Goal: Task Accomplishment & Management: Complete application form

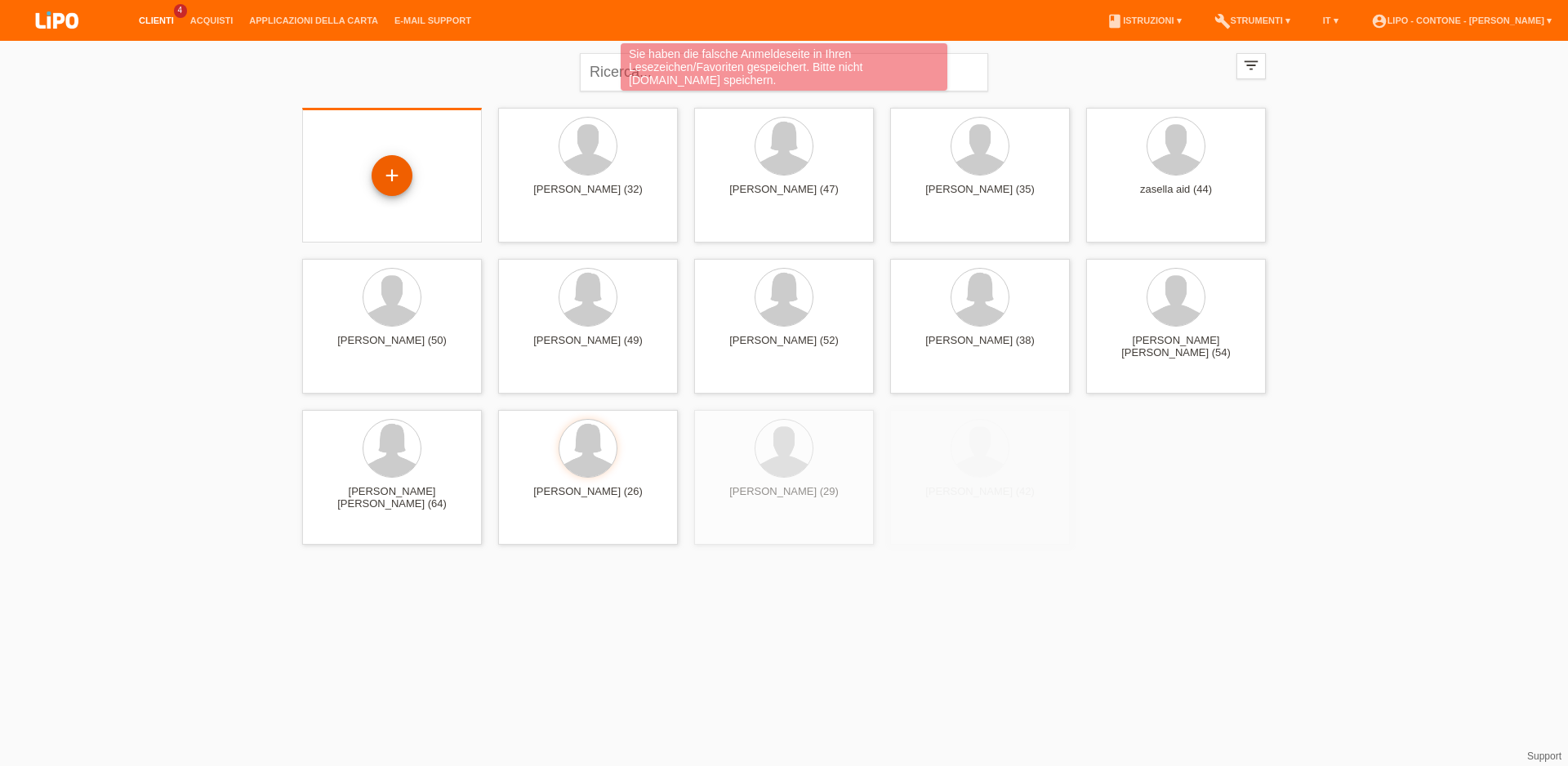
click at [410, 185] on div "+" at bounding box center [391, 175] width 41 height 41
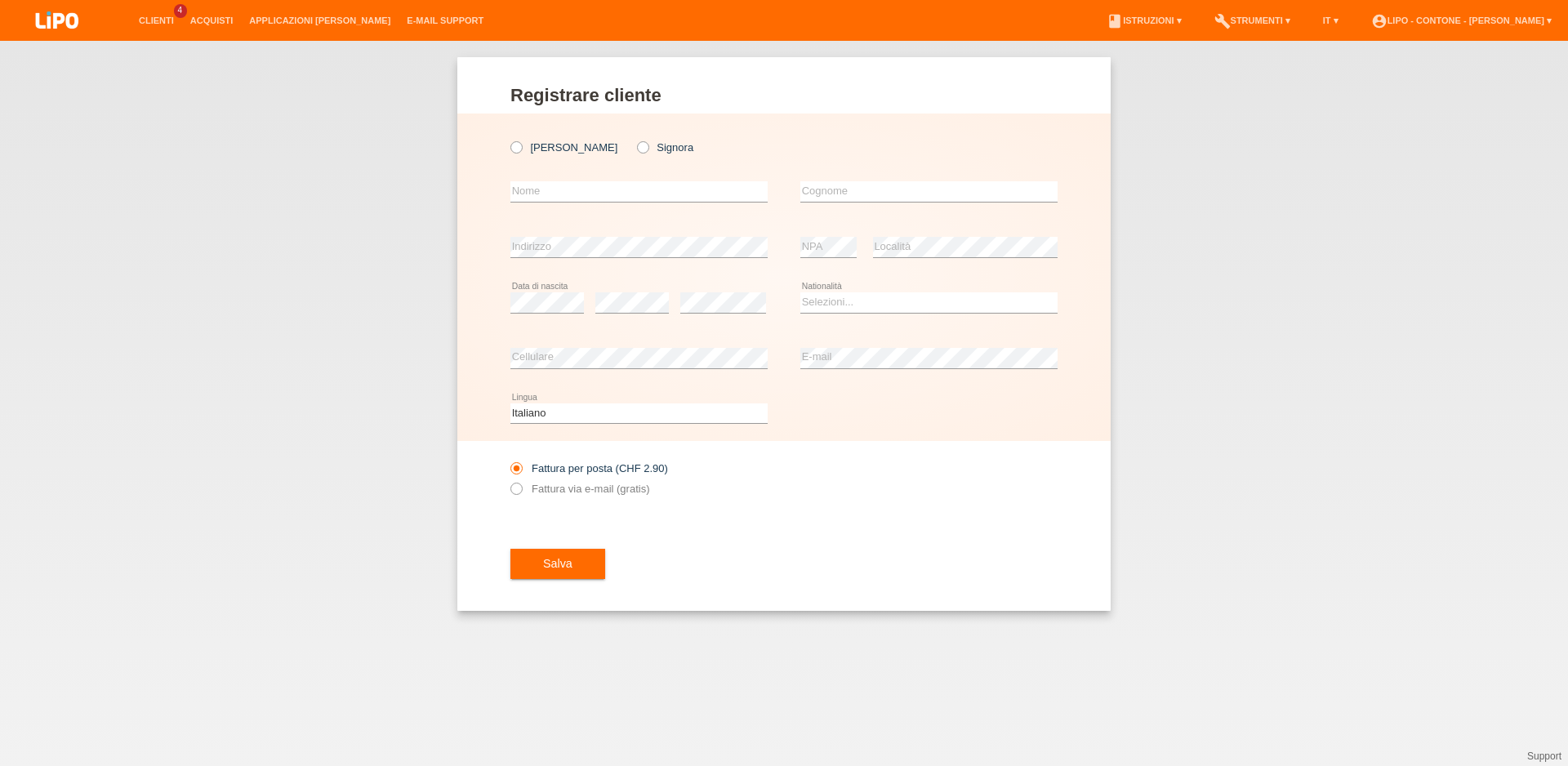
click at [577, 146] on div "Signor Signora" at bounding box center [639, 147] width 257 height 33
click at [635, 139] on icon at bounding box center [635, 139] width 0 height 0
click at [637, 147] on input "Signora" at bounding box center [642, 147] width 11 height 11
radio input "true"
click at [929, 197] on input "text" at bounding box center [928, 192] width 257 height 21
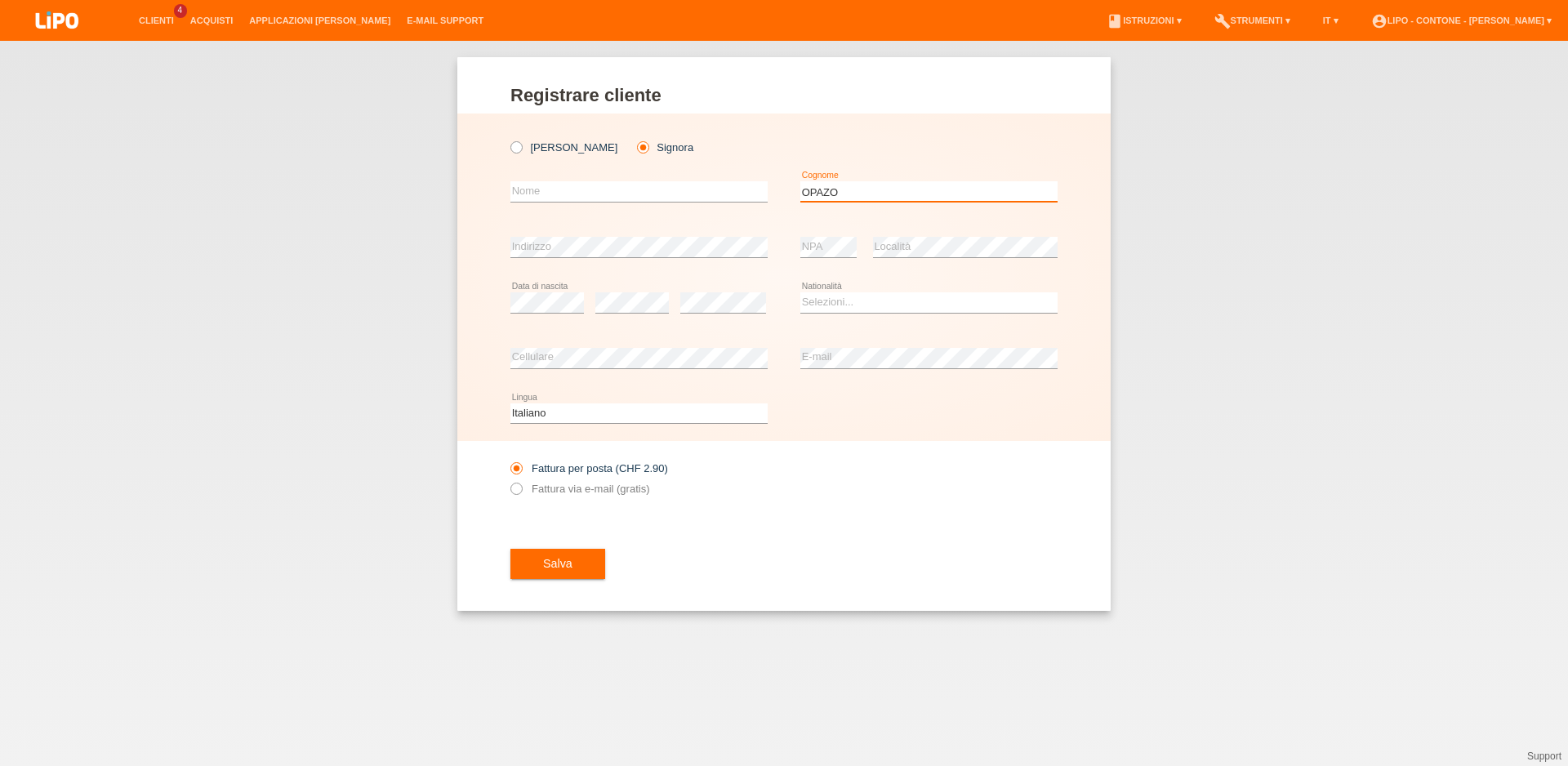
type input "OPAZO"
click at [623, 189] on input "text" at bounding box center [639, 192] width 257 height 21
type input "JESSY"
click at [800, 292] on select "Selezioni... Svizzera Austria Germania Liechtenstein ------------ Afghanistan A…" at bounding box center [928, 302] width 257 height 20
select select "ES"
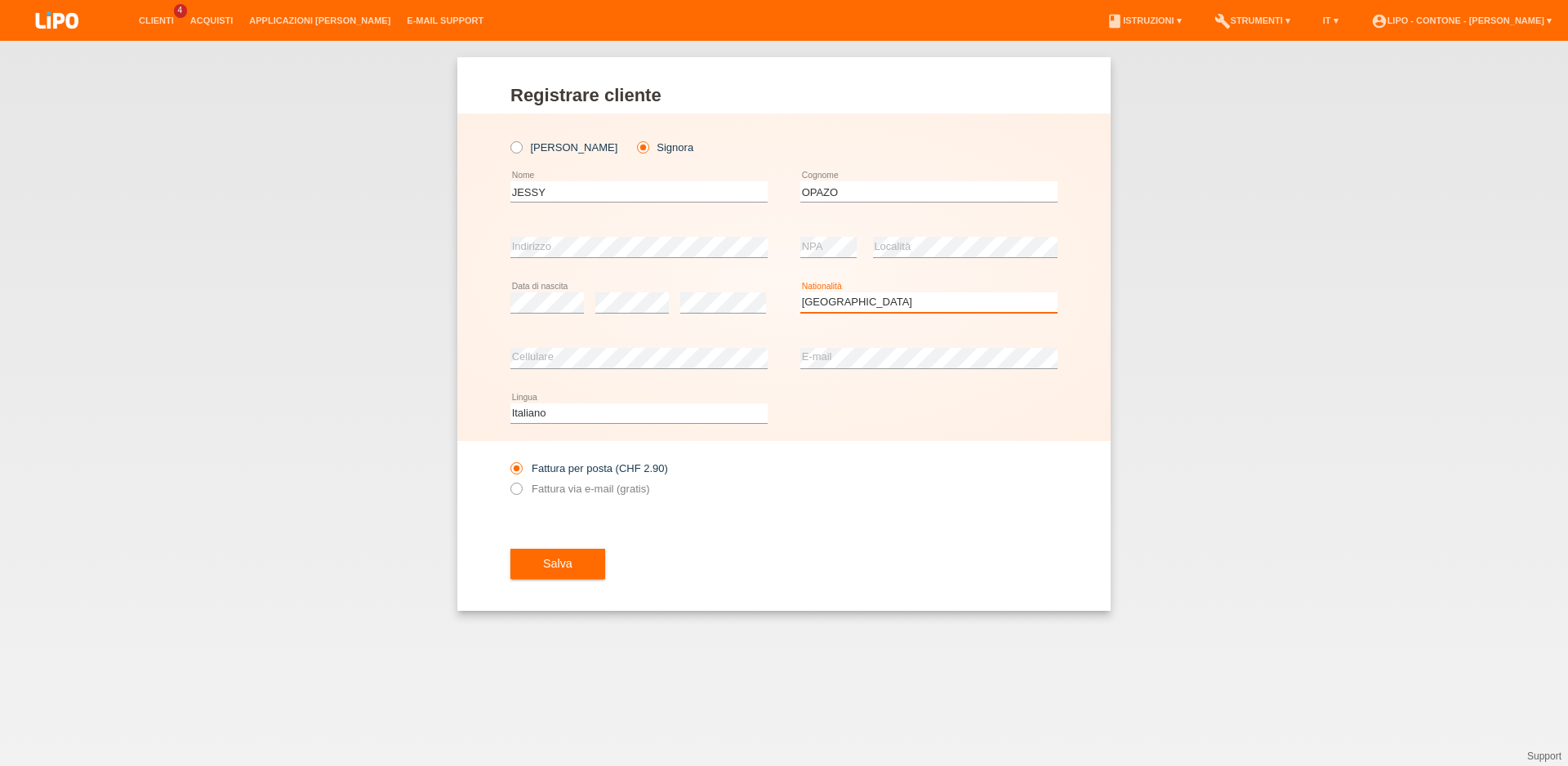
click at [0, 0] on option "Spagna" at bounding box center [0, 0] width 0 height 0
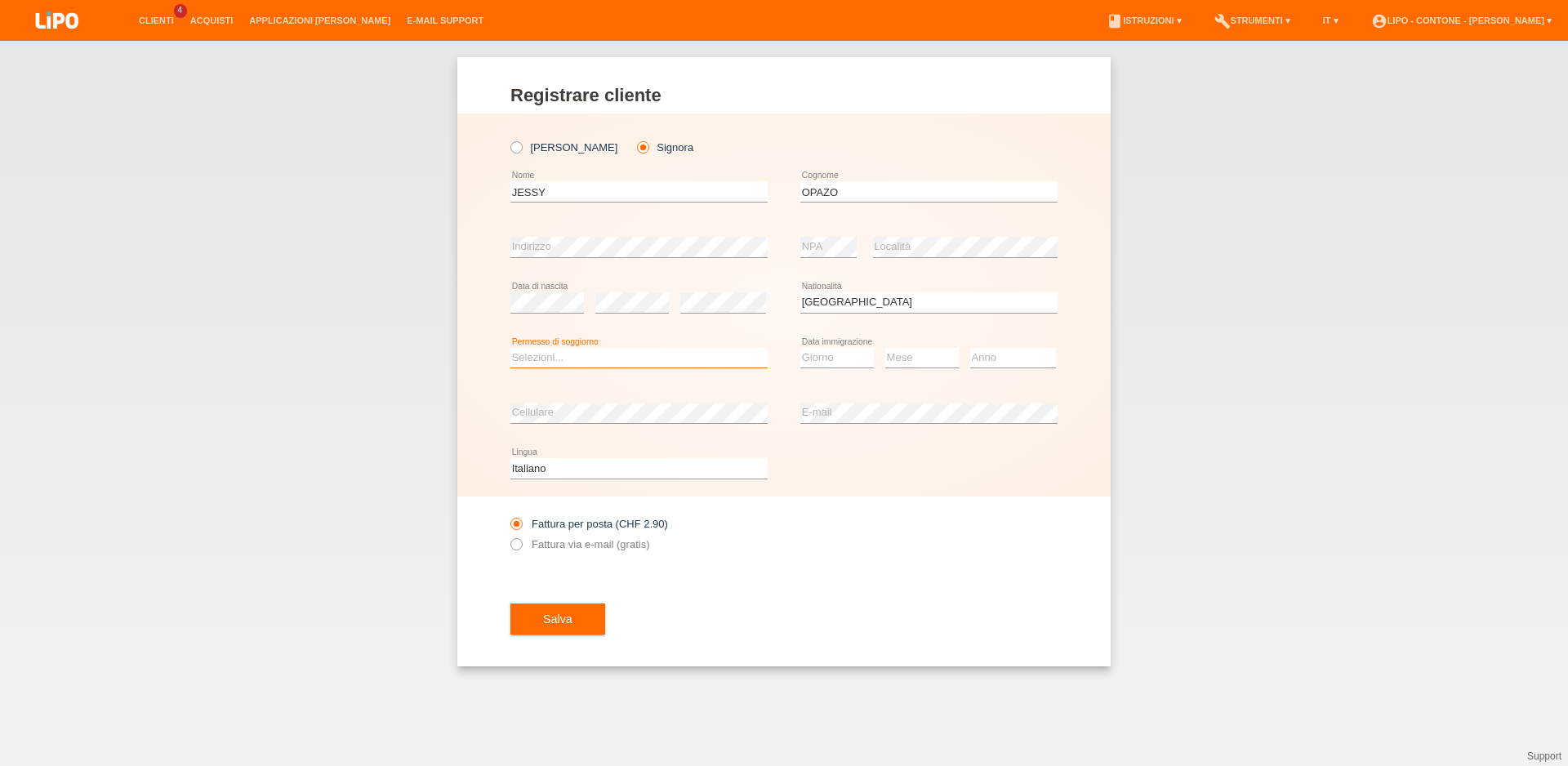
click at [510, 348] on select "Selezioni... C B B - Status di rifugiato Altro" at bounding box center [639, 358] width 257 height 20
select select "B"
click at [0, 0] on option "B" at bounding box center [0, 0] width 0 height 0
click at [800, 348] on select "Giorno 01 02 03 04 05 06 07 08 09 10" at bounding box center [837, 358] width 73 height 20
select select "01"
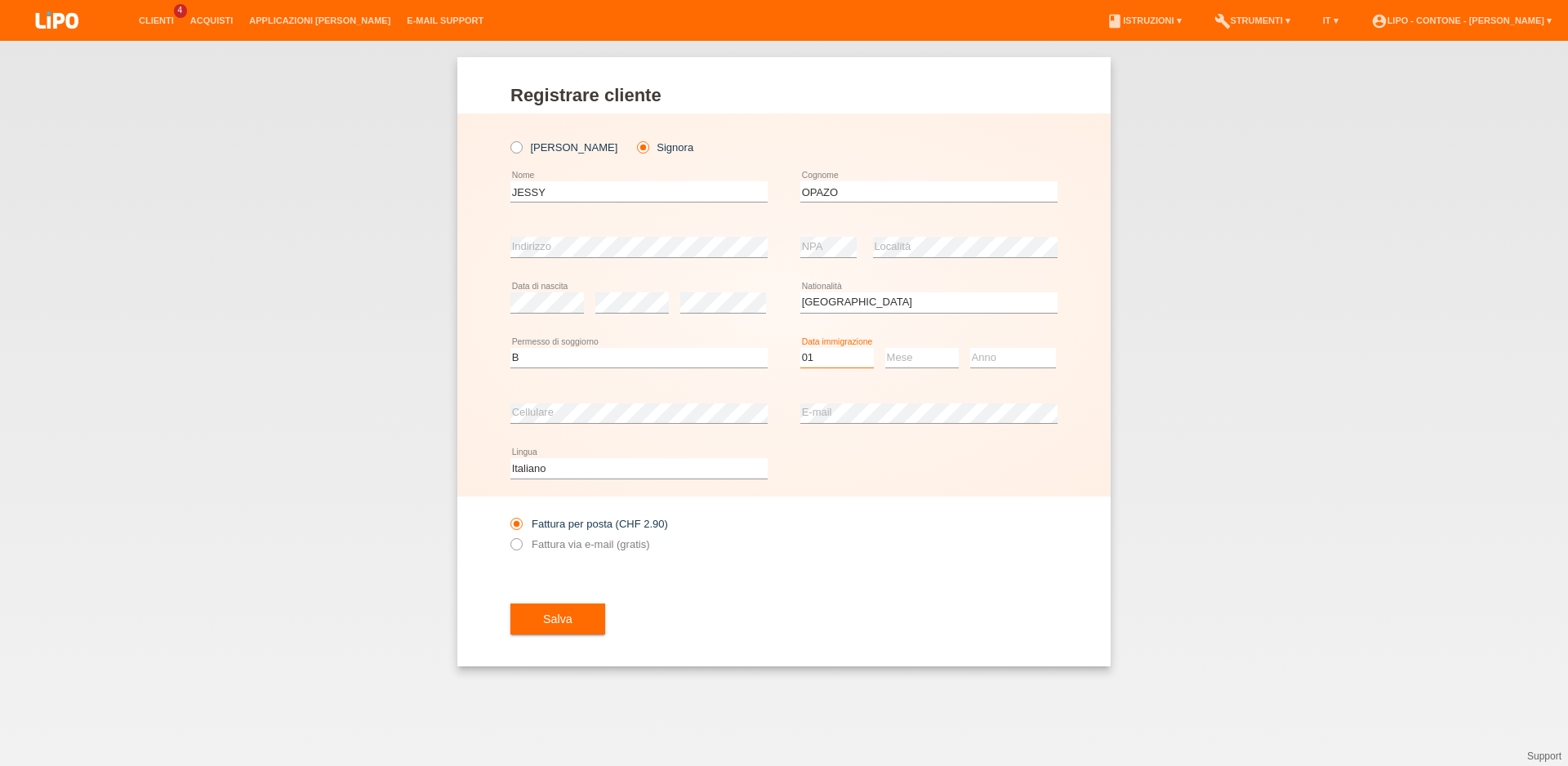
click at [0, 0] on option "01" at bounding box center [0, 0] width 0 height 0
click at [885, 348] on select "Mese 01 02 03 04 05 06 07 08 09 10 11" at bounding box center [922, 358] width 73 height 20
select select "09"
click at [0, 0] on option "09" at bounding box center [0, 0] width 0 height 0
click at [970, 348] on select "Anno 2025 2024 2023 2022 2021 2020 2019 2018 2017 2016 2015 2014 2013 2012 2011…" at bounding box center [1013, 358] width 86 height 20
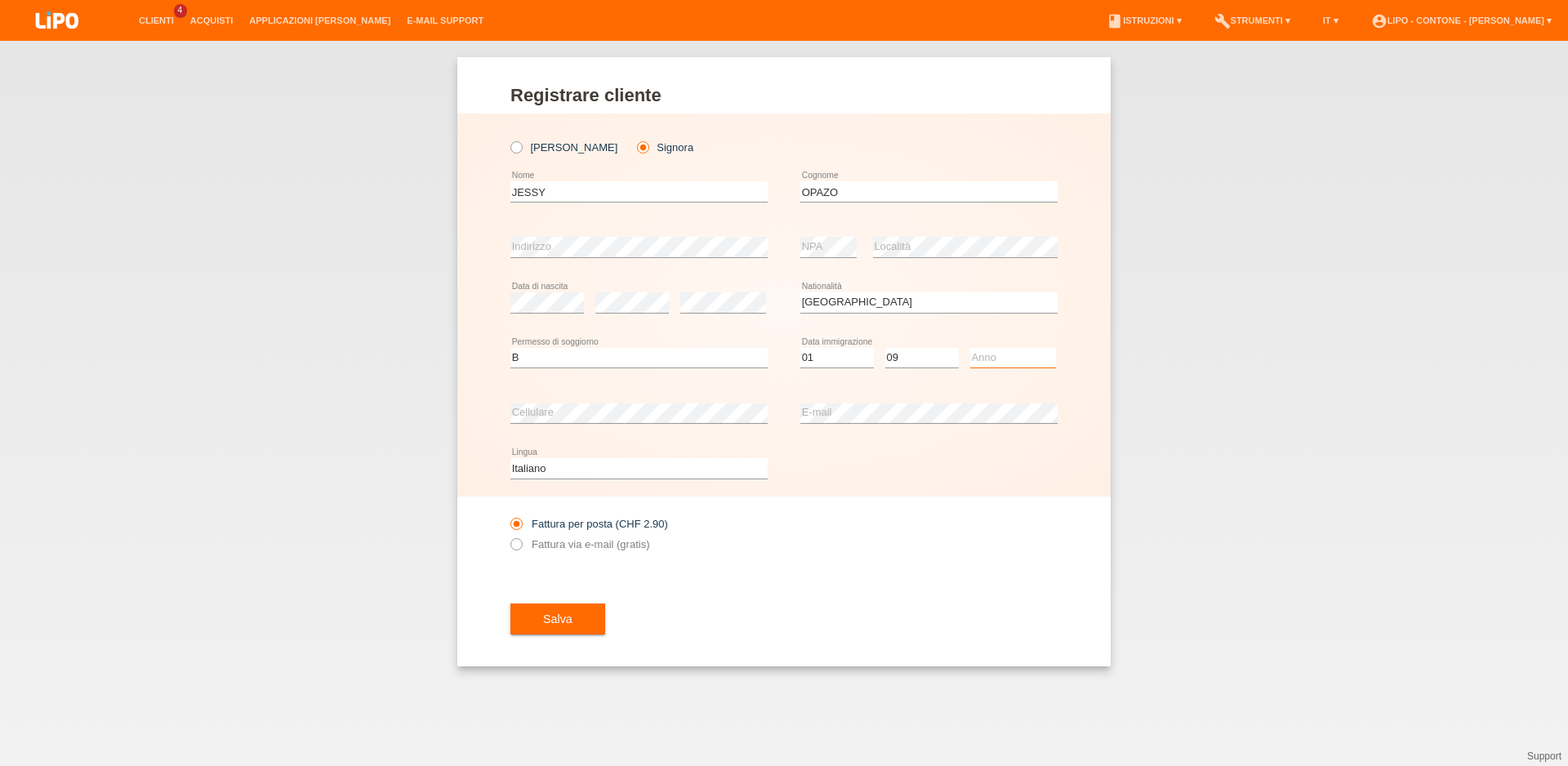
select select "2023"
click at [0, 0] on option "2023" at bounding box center [0, 0] width 0 height 0
click at [580, 614] on button "Salva" at bounding box center [558, 619] width 95 height 31
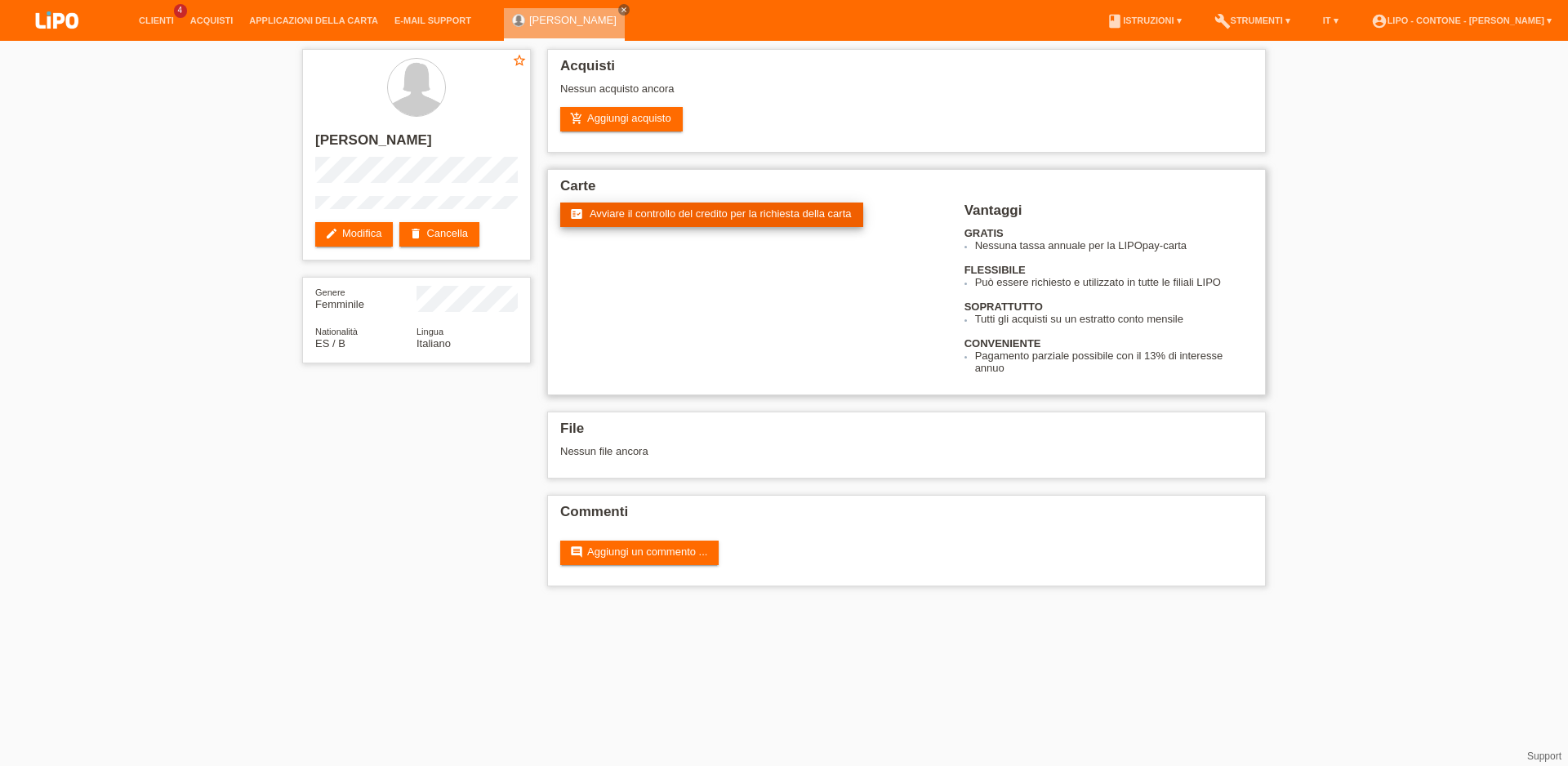
click at [690, 227] on link "fact_check Avviare il controllo del credito per la richiesta della carta" at bounding box center [712, 214] width 303 height 24
